Goal: Task Accomplishment & Management: Use online tool/utility

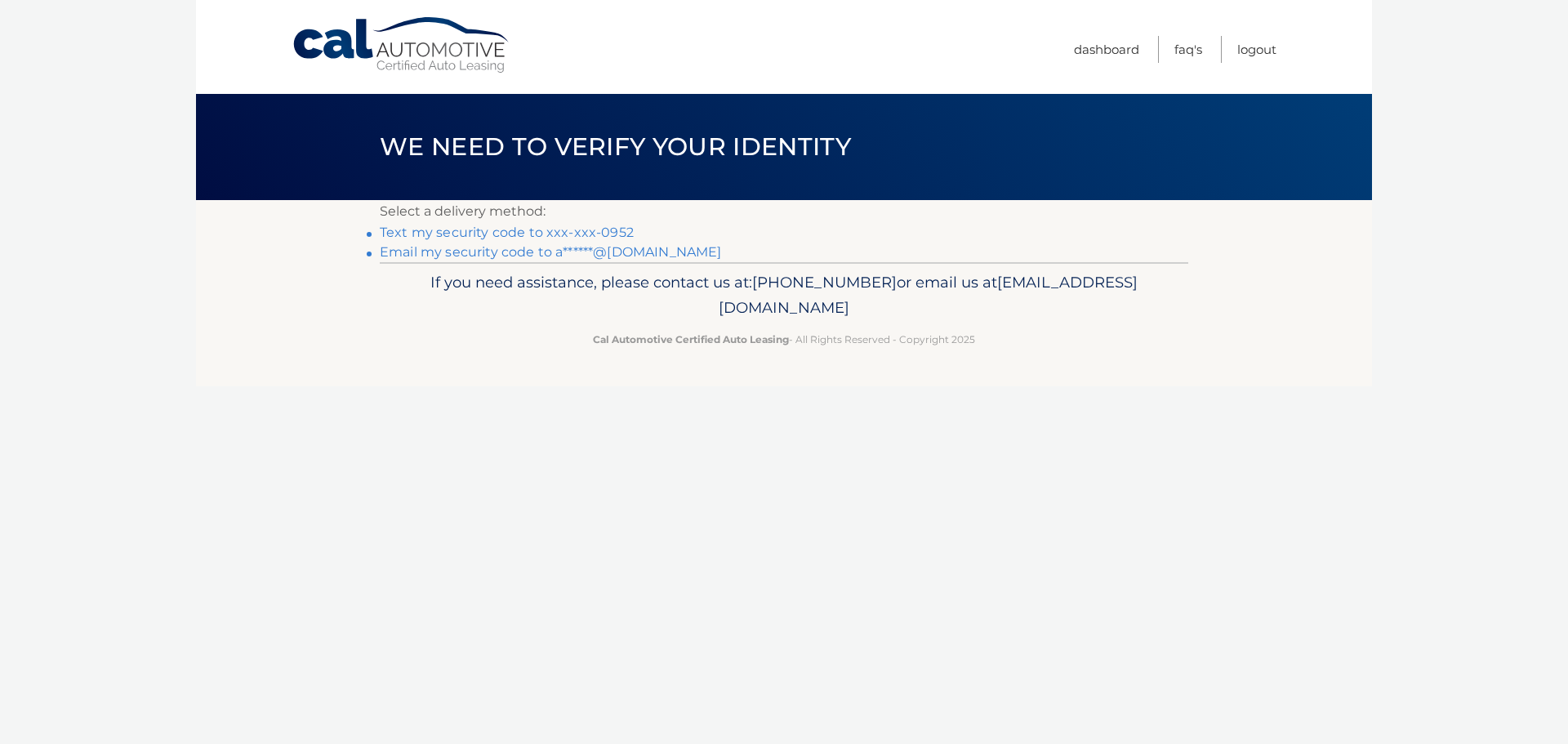
click at [529, 224] on li "Text my security code to xxx-xxx-0952" at bounding box center [783, 233] width 808 height 20
click at [538, 235] on link "Text my security code to xxx-xxx-0952" at bounding box center [506, 232] width 254 height 16
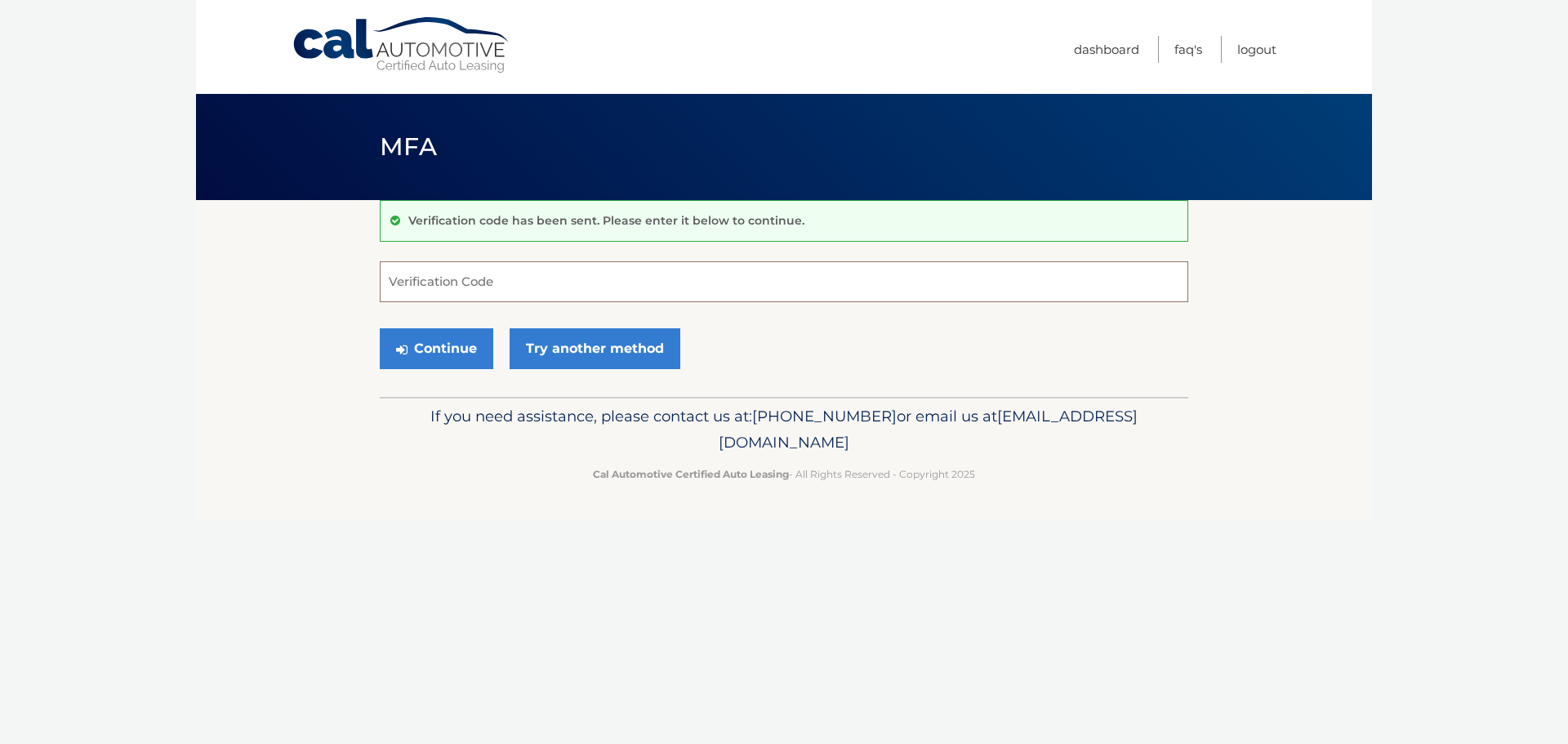
click at [556, 280] on input "Verification Code" at bounding box center [783, 281] width 808 height 41
type input "584993"
click at [449, 354] on button "Continue" at bounding box center [436, 348] width 113 height 41
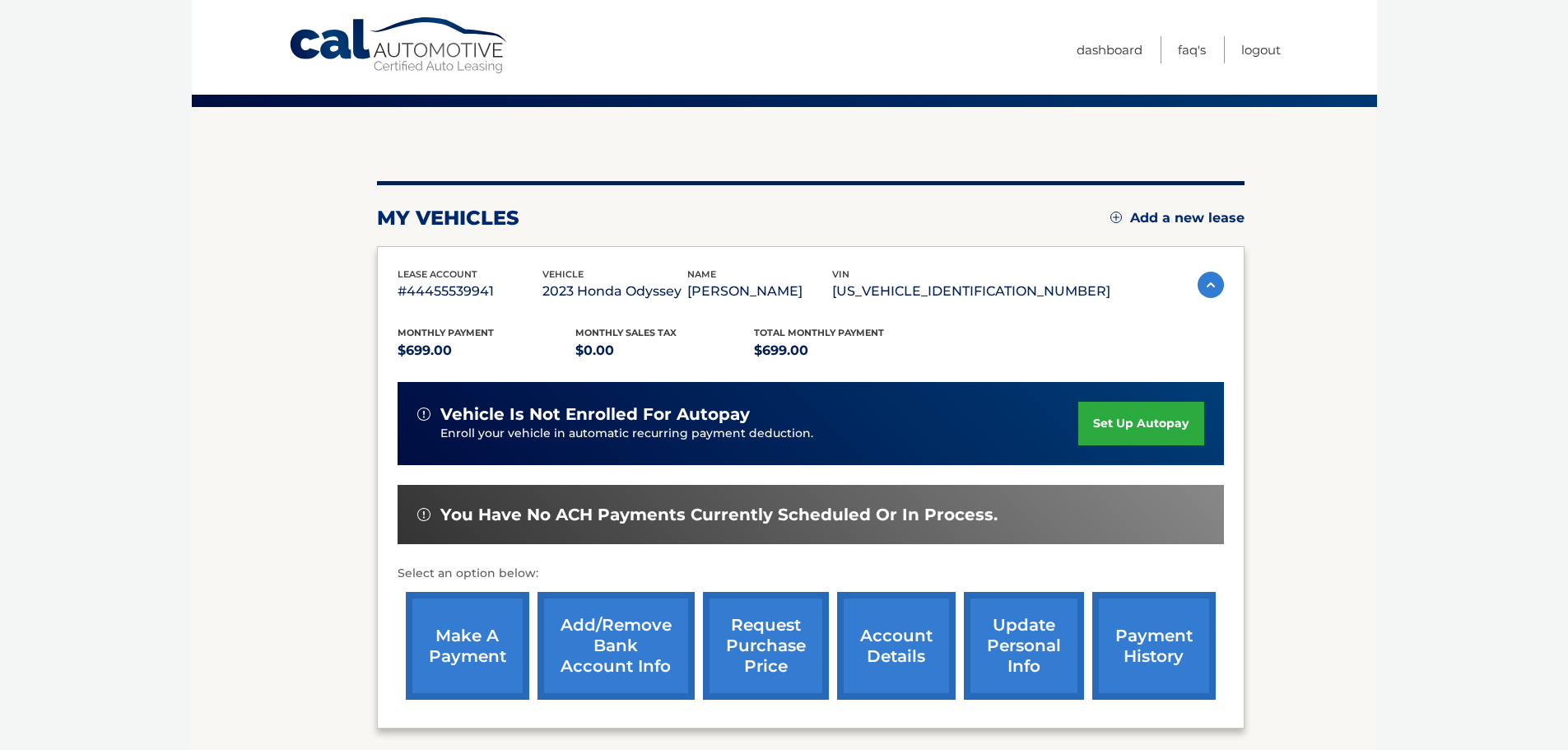
scroll to position [247, 0]
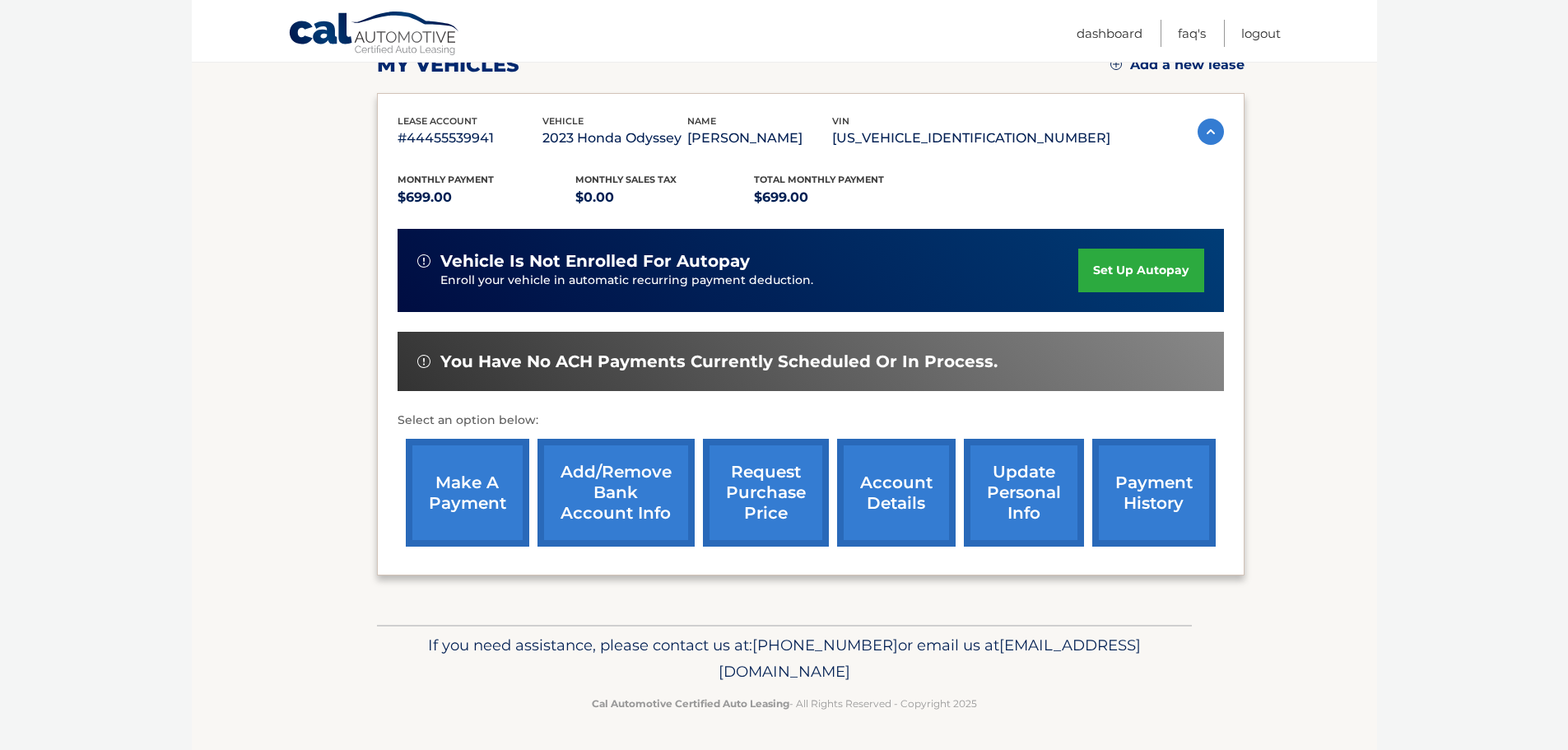
click at [467, 481] on link "make a payment" at bounding box center [467, 492] width 123 height 108
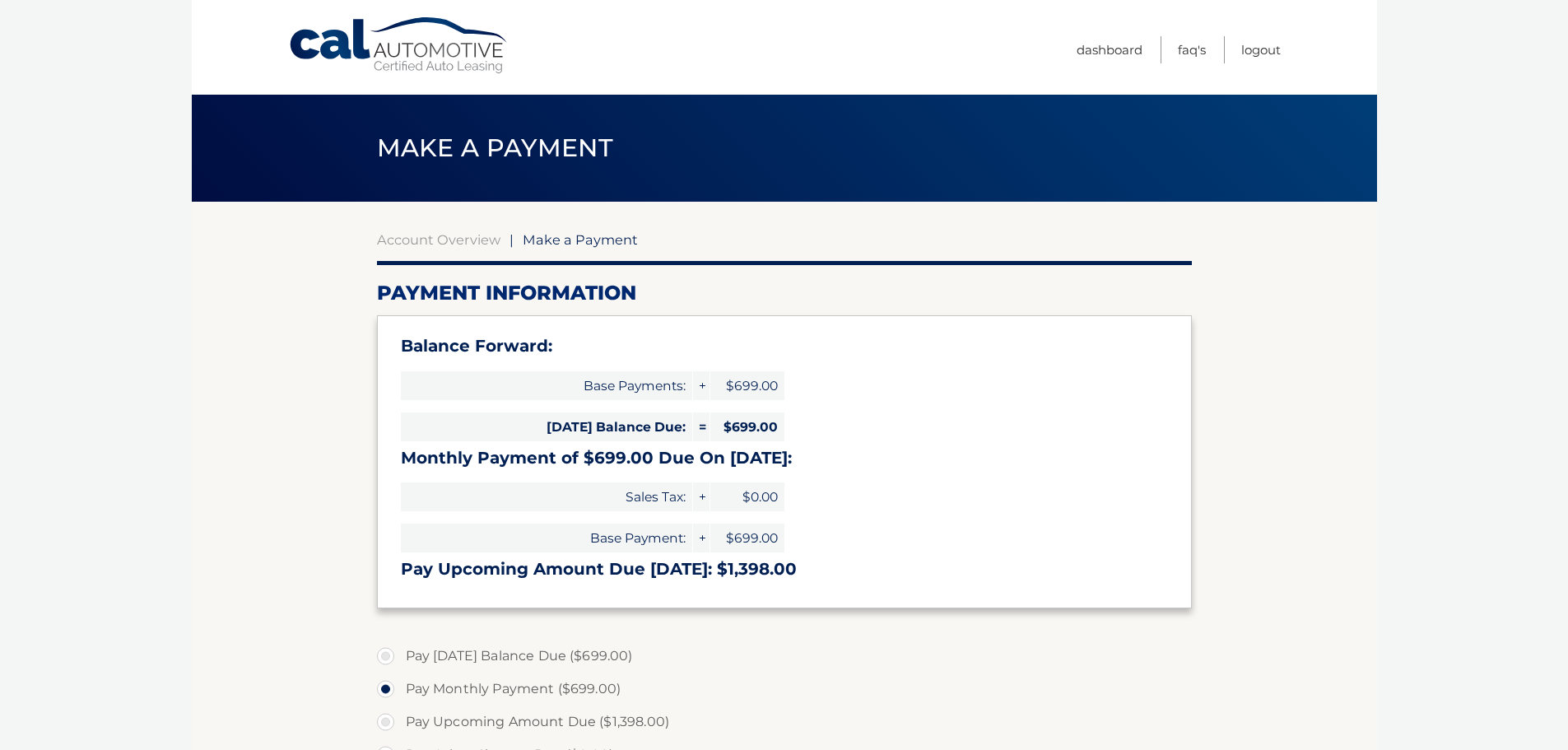
select select "YTkwMDY0NTgtMjhiNi00Yjc4LThjOTgtZjM1MzgxOTNiNzdh"
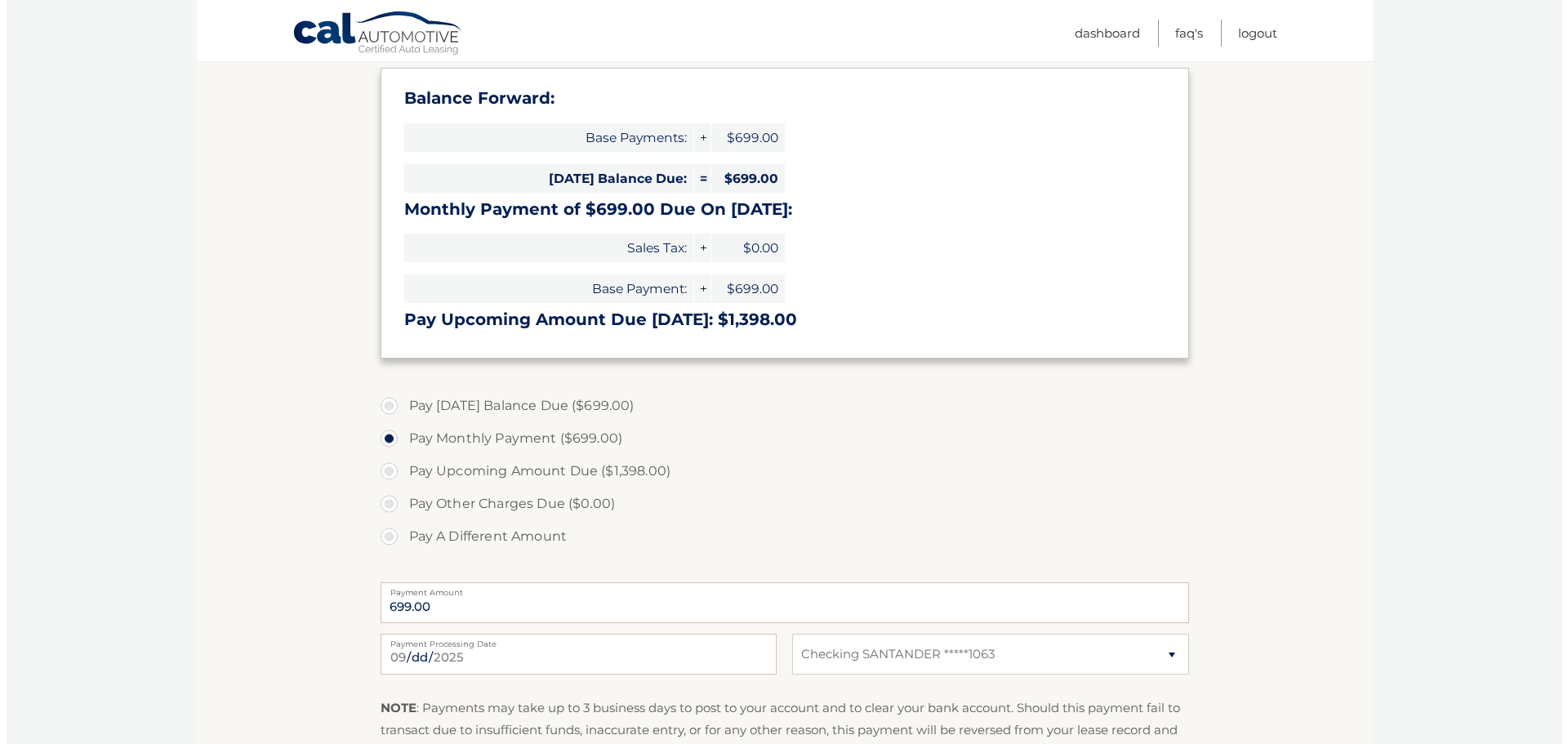
scroll to position [493, 0]
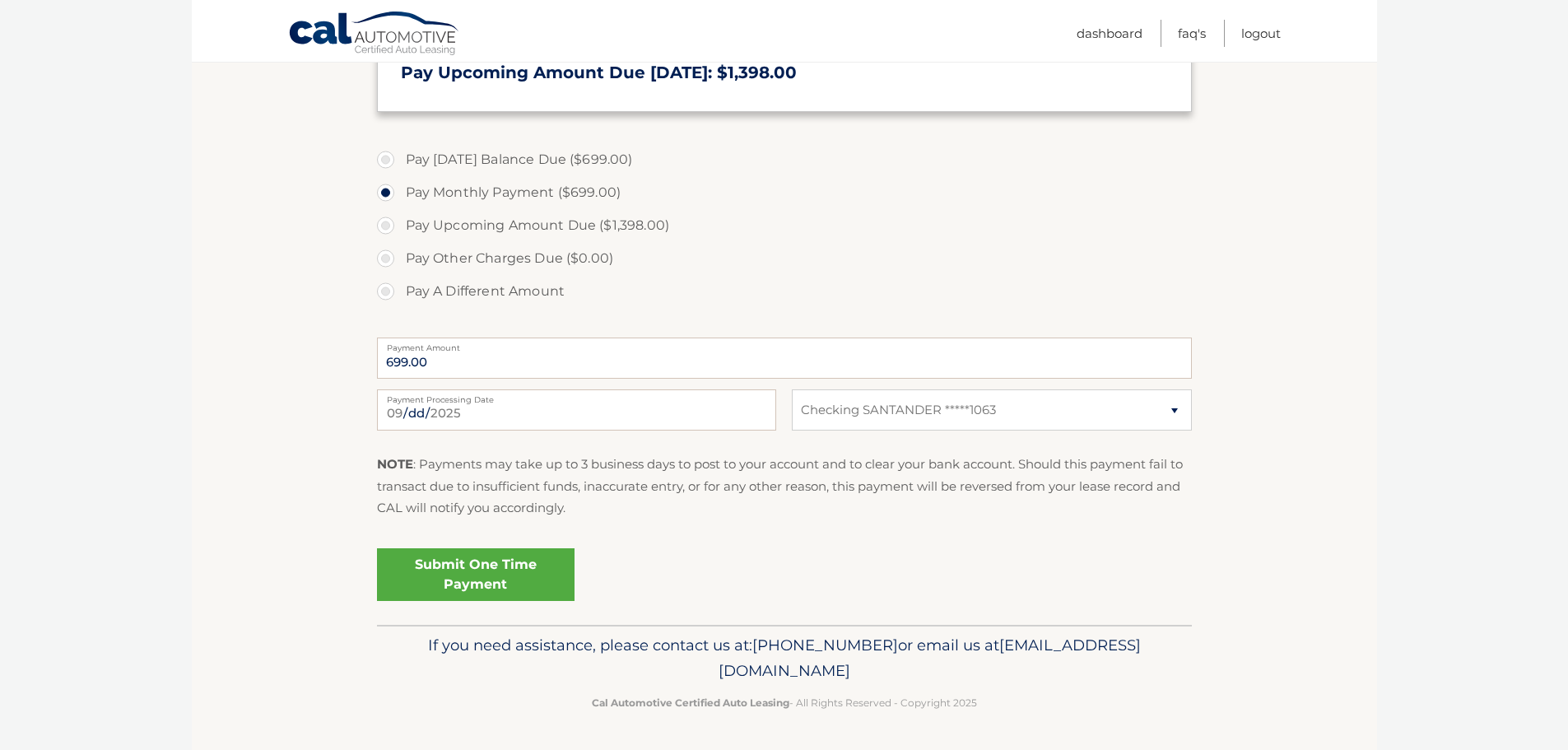
click at [520, 573] on link "Submit One Time Payment" at bounding box center [475, 574] width 197 height 53
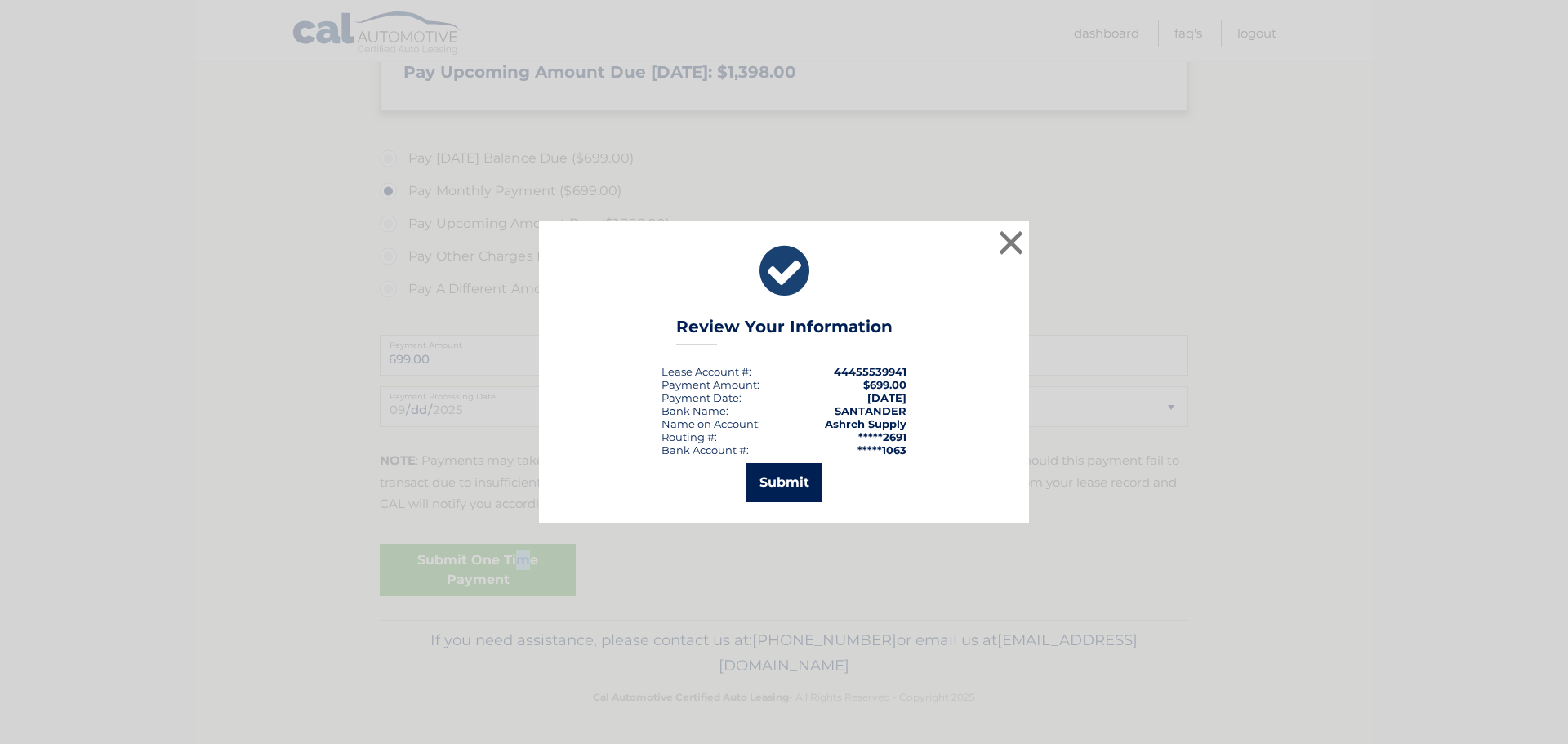
click at [779, 483] on button "Submit" at bounding box center [784, 482] width 76 height 39
